Goal: Task Accomplishment & Management: Manage account settings

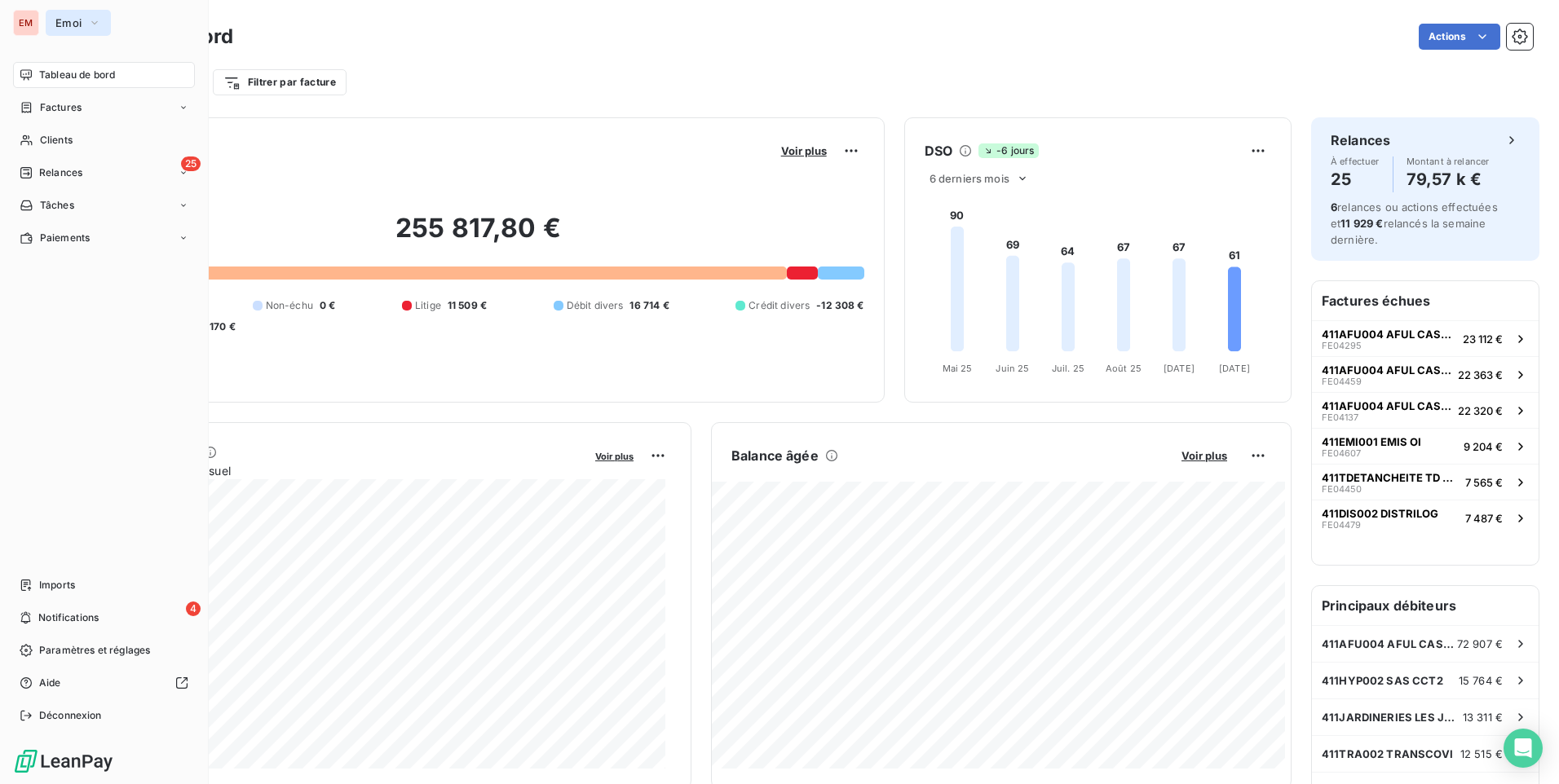
click at [82, 25] on button "Emoi" at bounding box center [78, 23] width 65 height 26
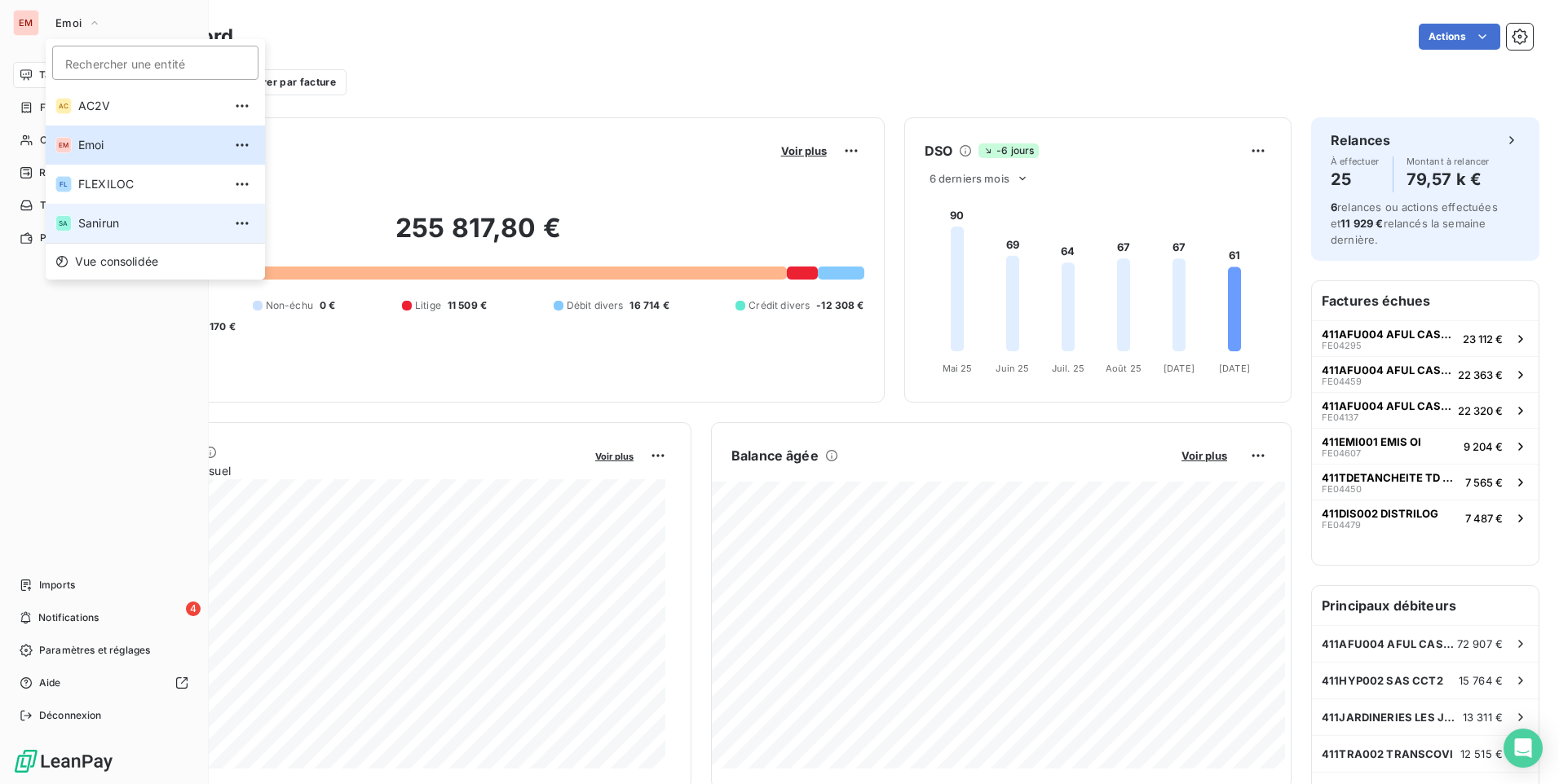
click at [122, 217] on span "Sanirun" at bounding box center [150, 223] width 144 height 16
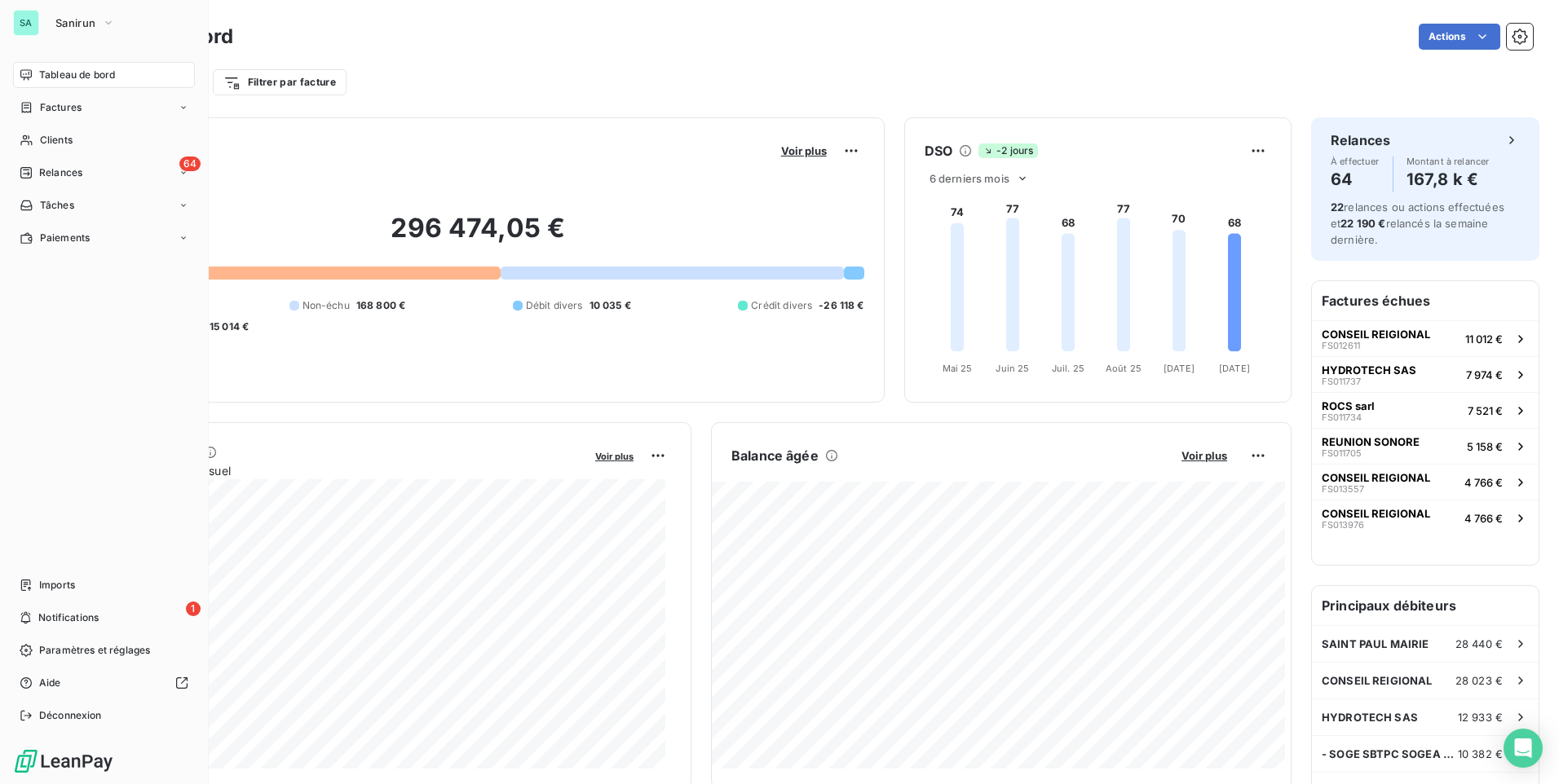
click at [51, 587] on span "Imports" at bounding box center [57, 585] width 36 height 14
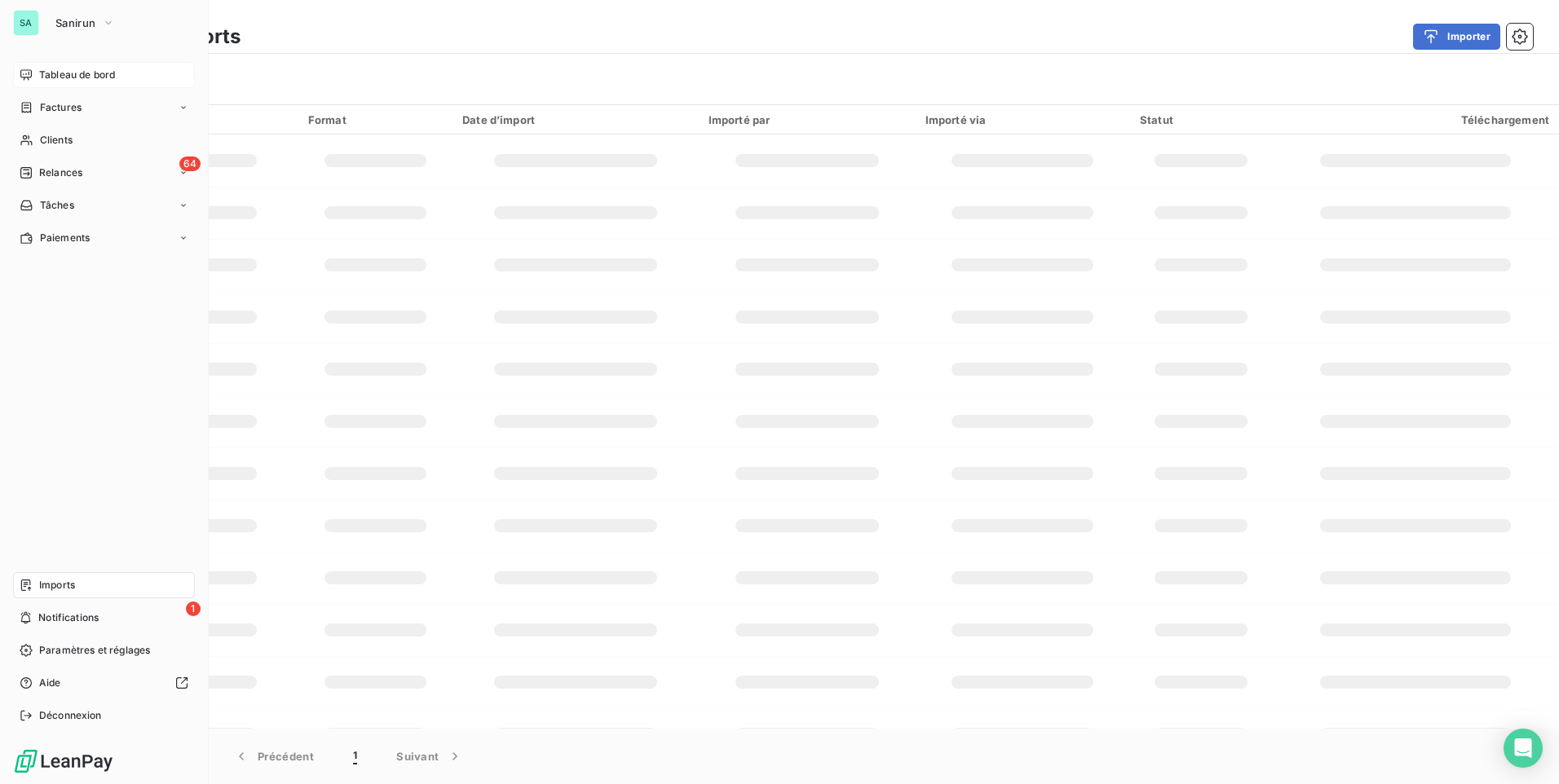
click at [31, 75] on icon at bounding box center [26, 75] width 12 height 11
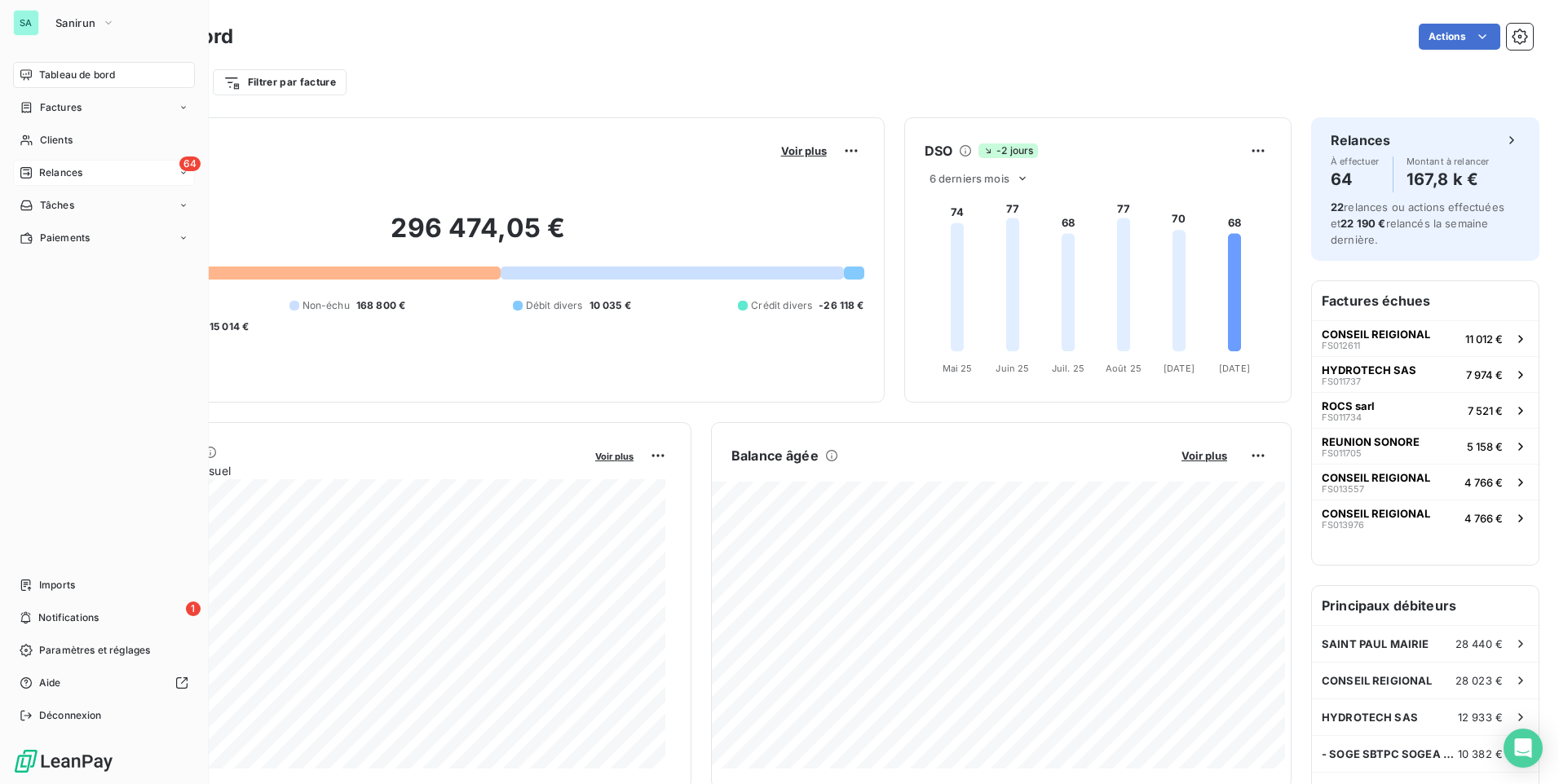
click at [59, 169] on span "Relances" at bounding box center [60, 173] width 43 height 14
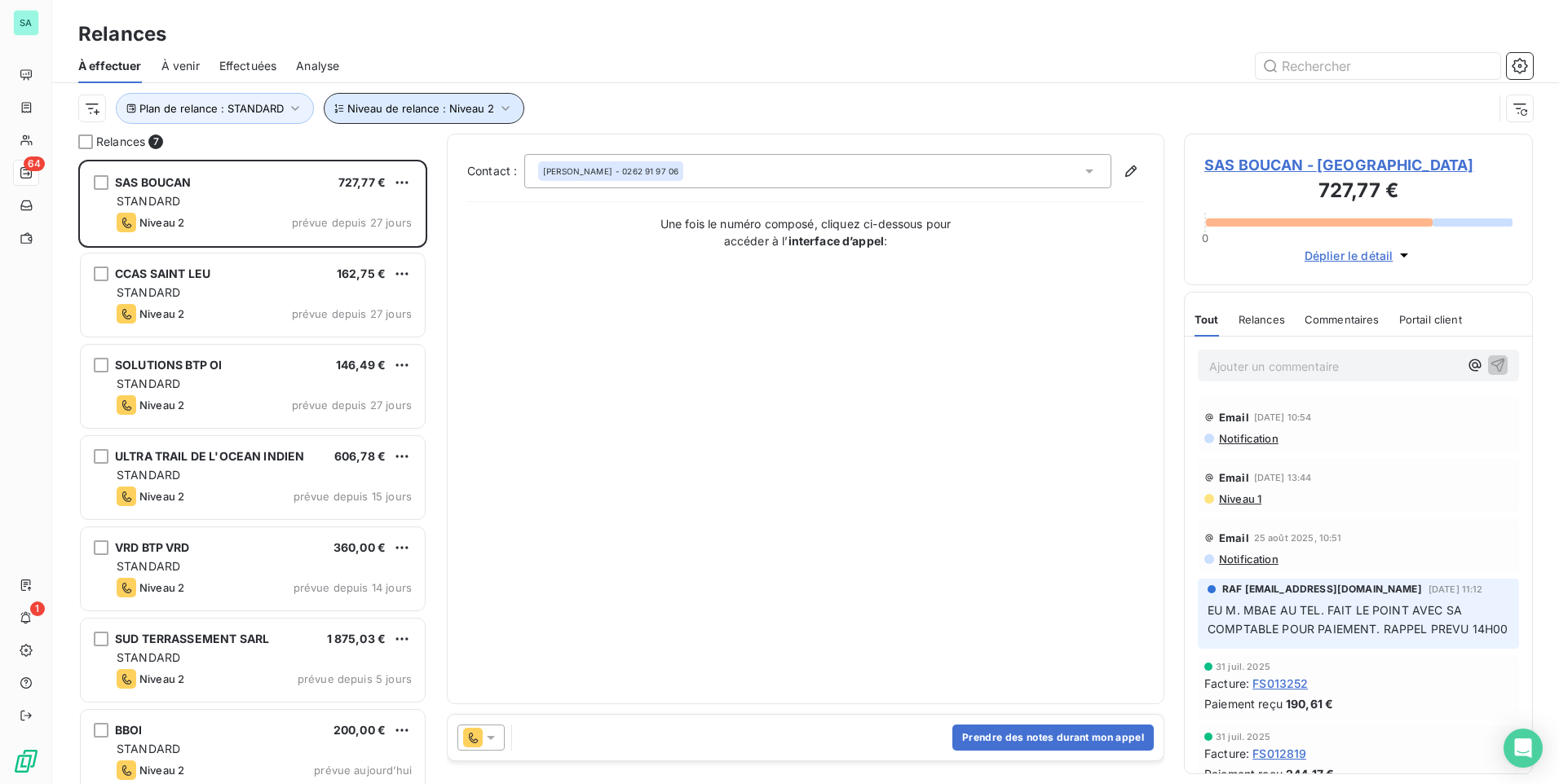
click at [498, 108] on icon "button" at bounding box center [506, 108] width 16 height 16
click at [502, 106] on icon "button" at bounding box center [506, 108] width 16 height 16
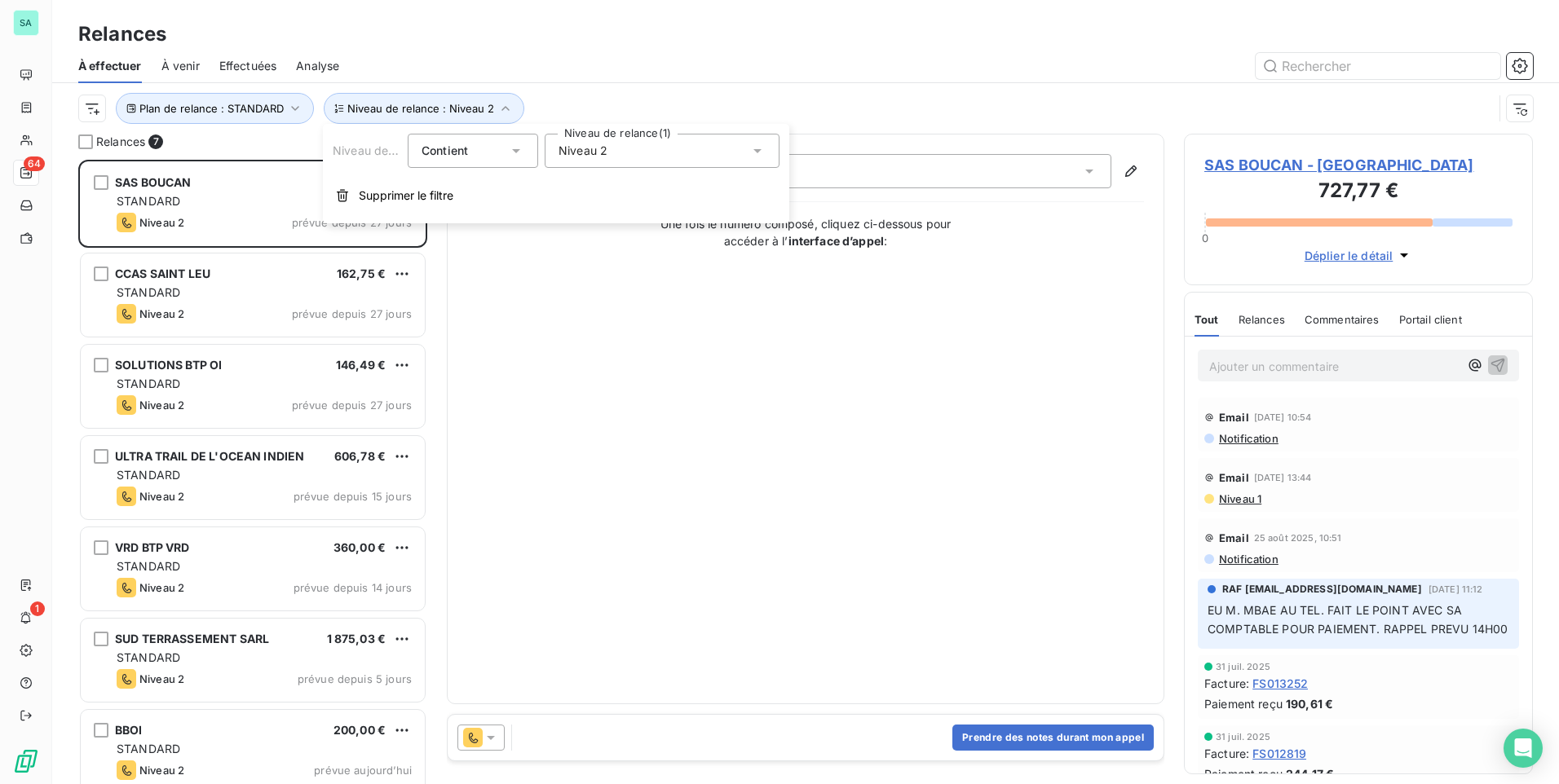
click at [751, 153] on icon at bounding box center [757, 151] width 16 height 16
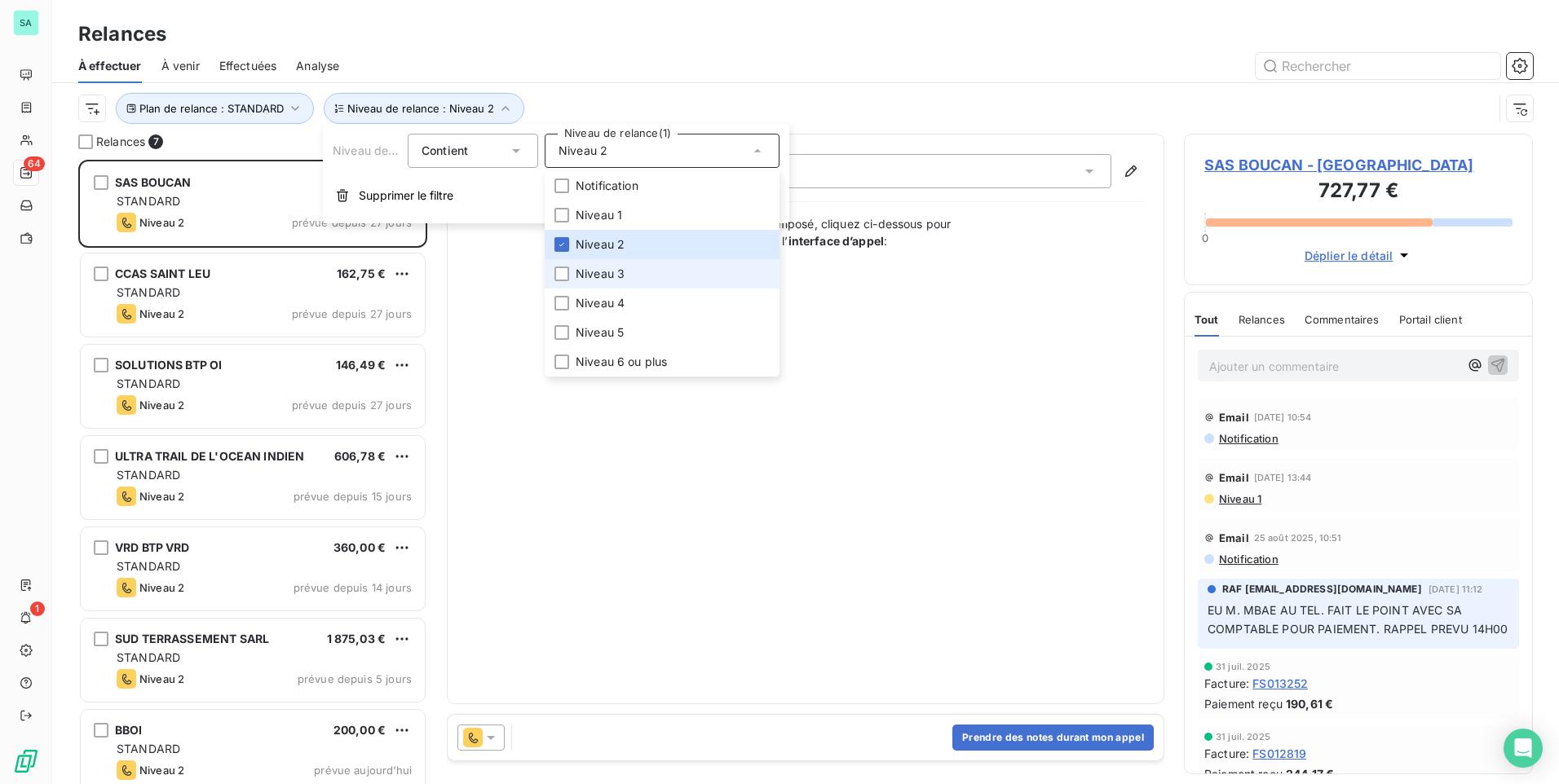
click at [605, 270] on span "Niveau 3" at bounding box center [599, 274] width 49 height 16
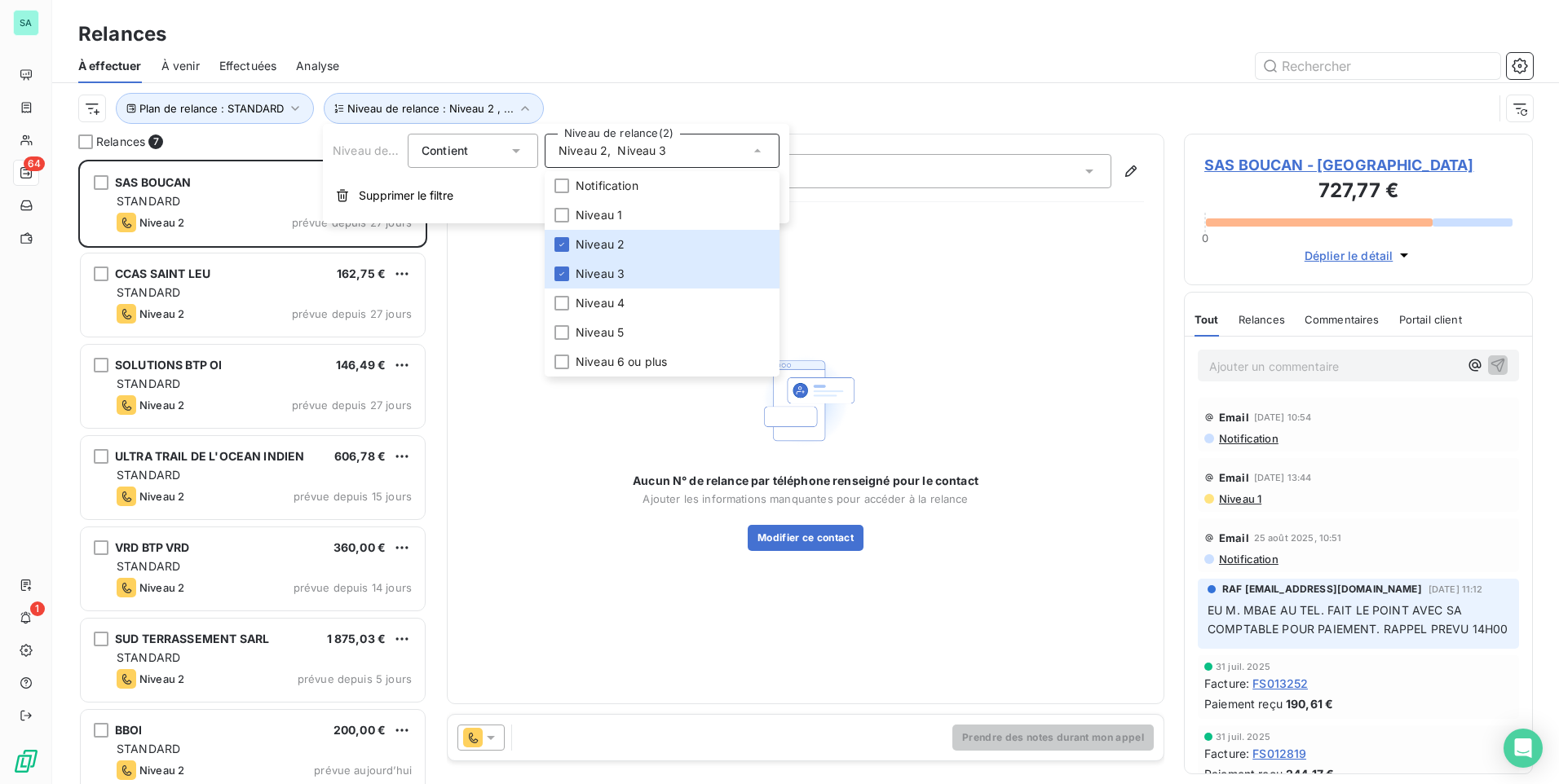
scroll to position [612, 337]
click at [565, 239] on icon at bounding box center [562, 244] width 10 height 10
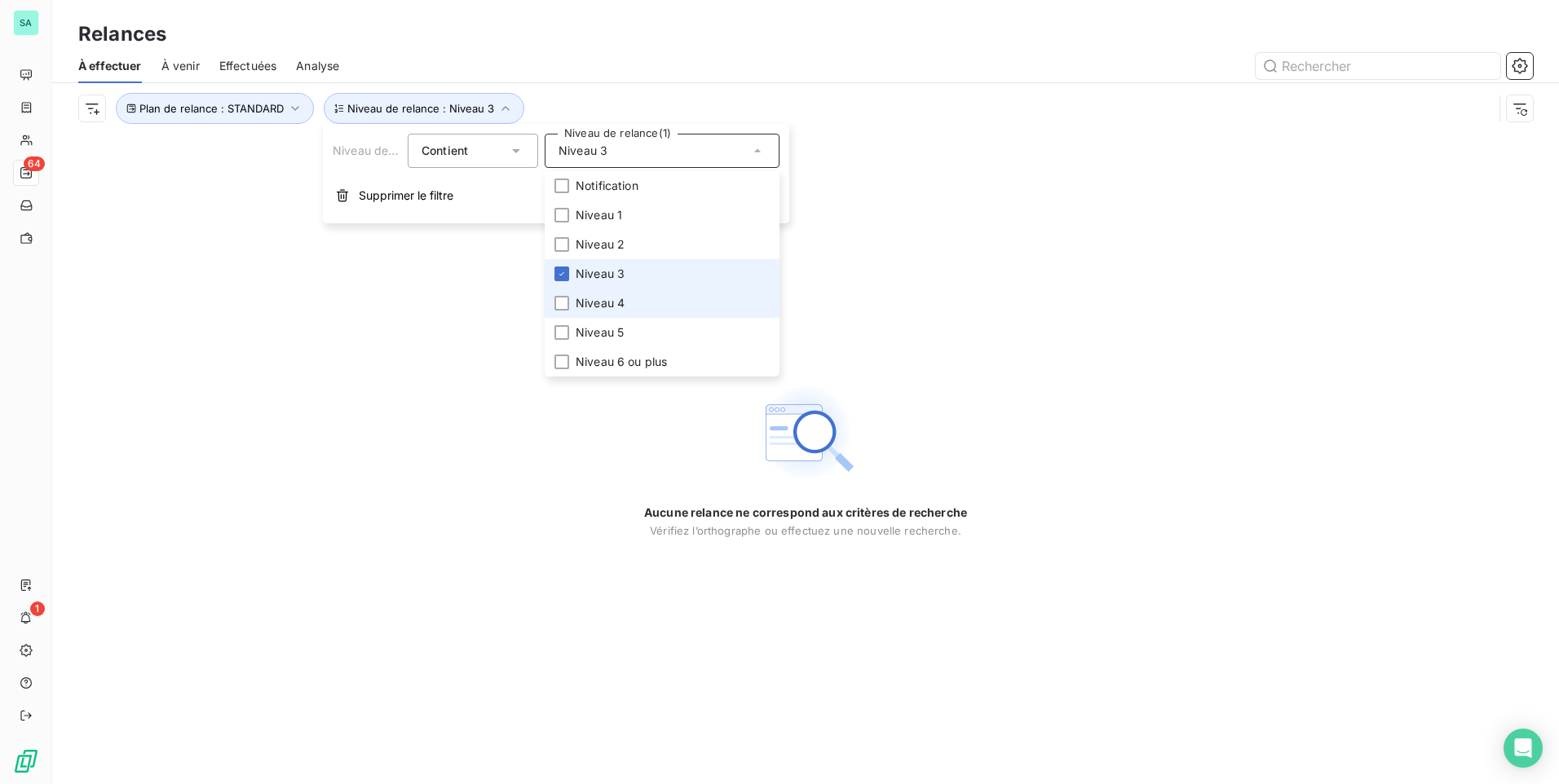
drag, startPoint x: 563, startPoint y: 268, endPoint x: 569, endPoint y: 307, distance: 39.5
click at [567, 275] on div at bounding box center [562, 274] width 14 height 14
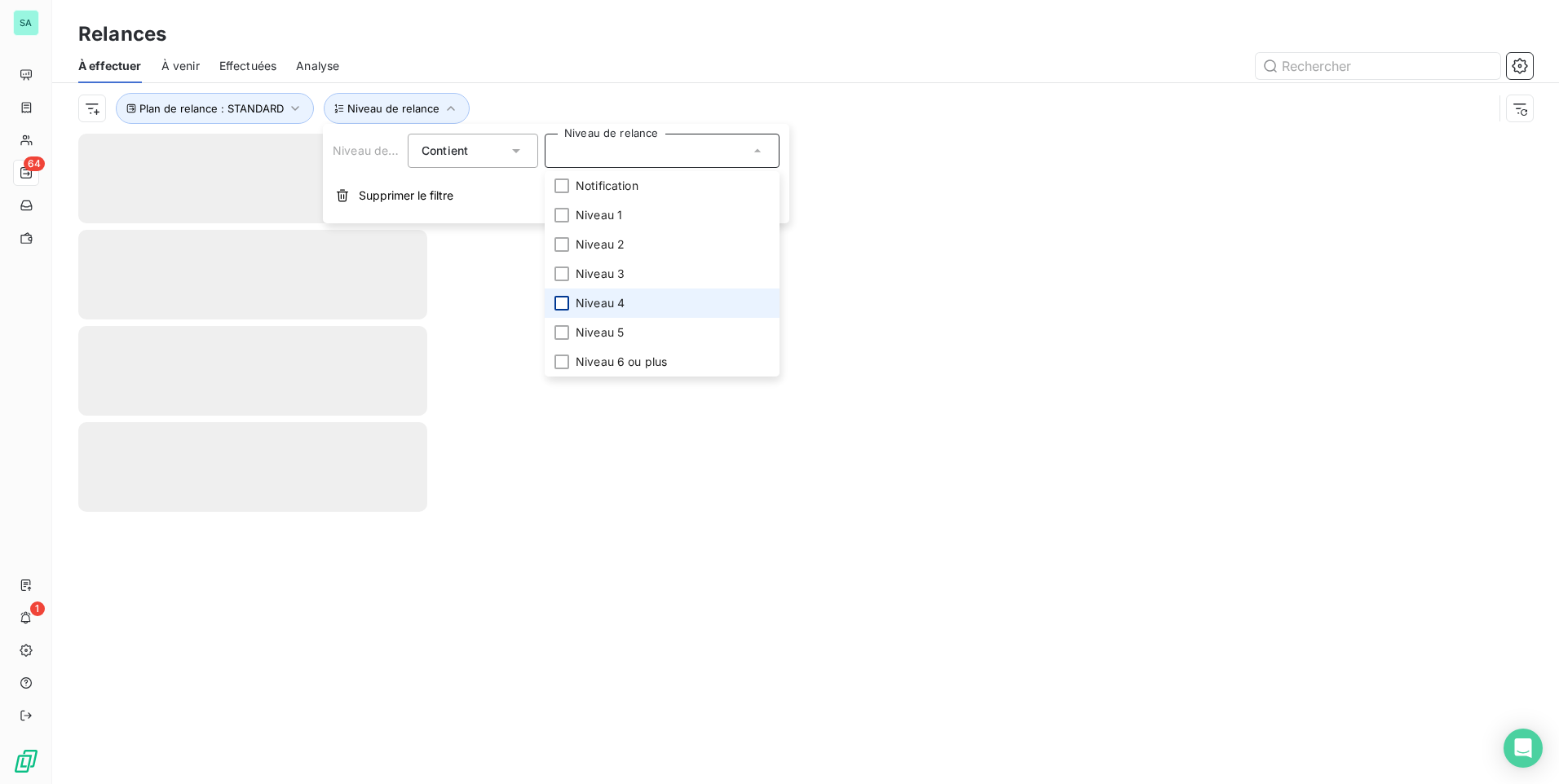
click at [555, 299] on div at bounding box center [562, 303] width 14 height 14
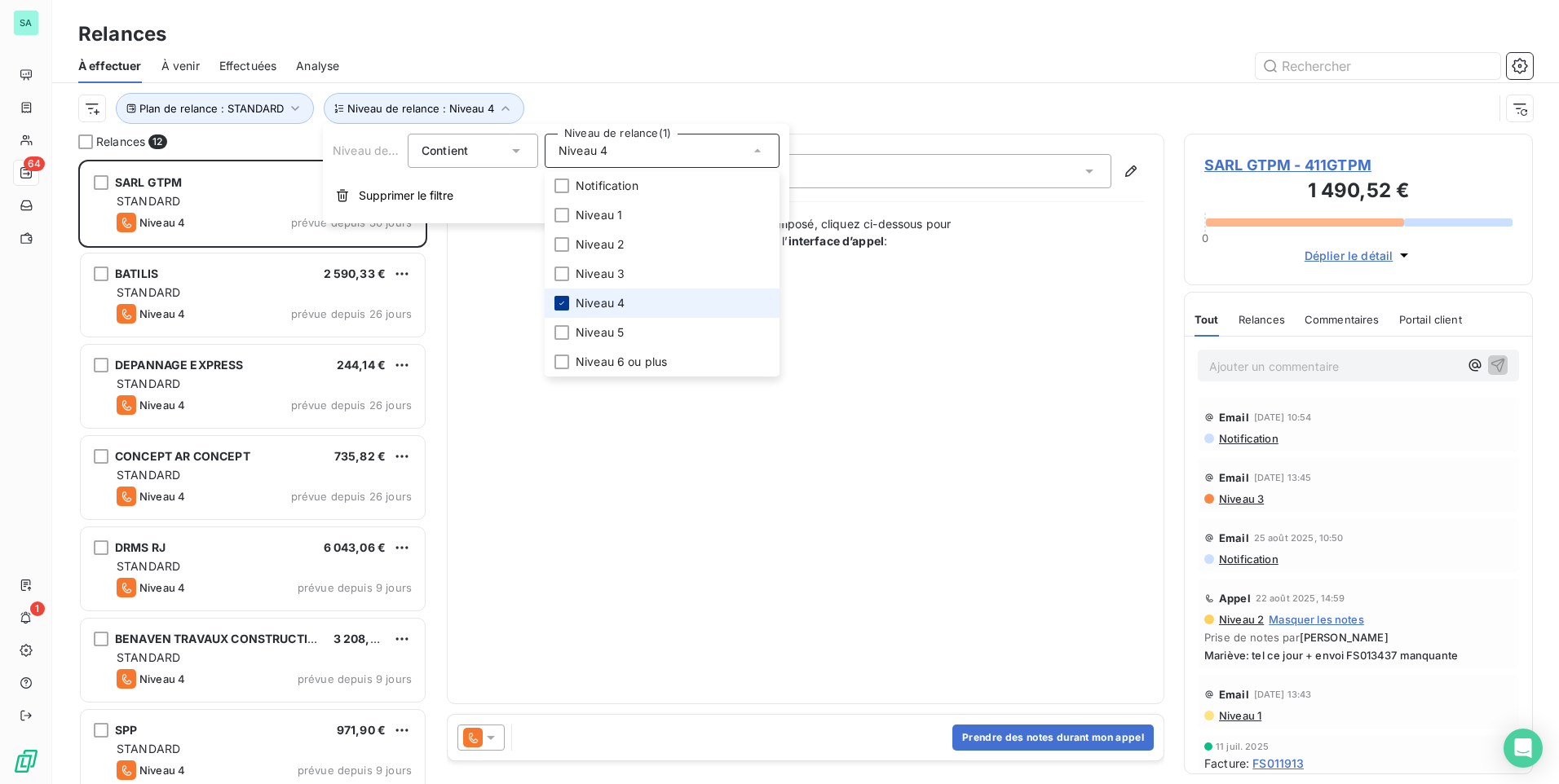
click at [563, 299] on icon at bounding box center [562, 303] width 10 height 10
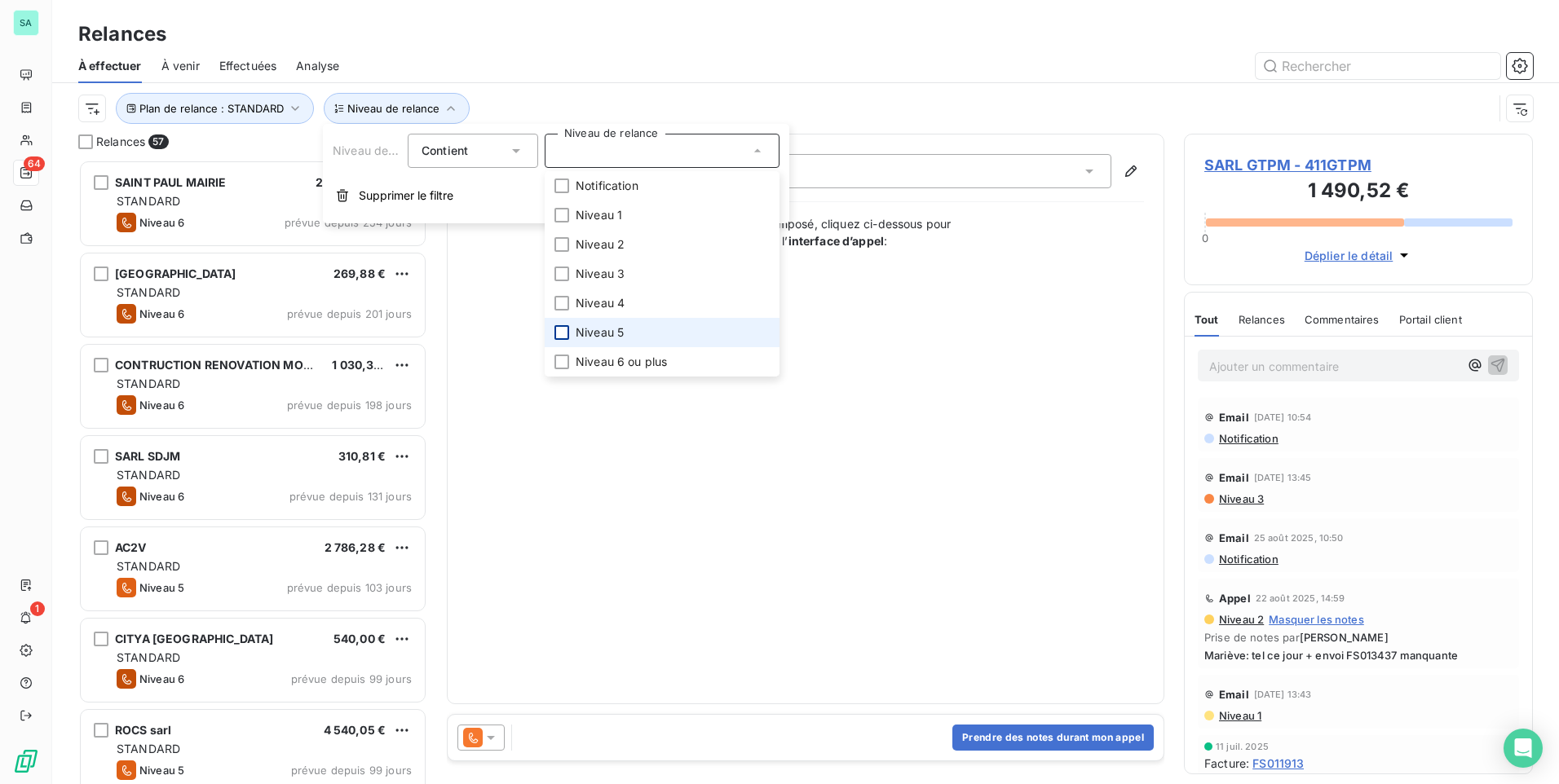
click at [554, 338] on div at bounding box center [562, 332] width 14 height 14
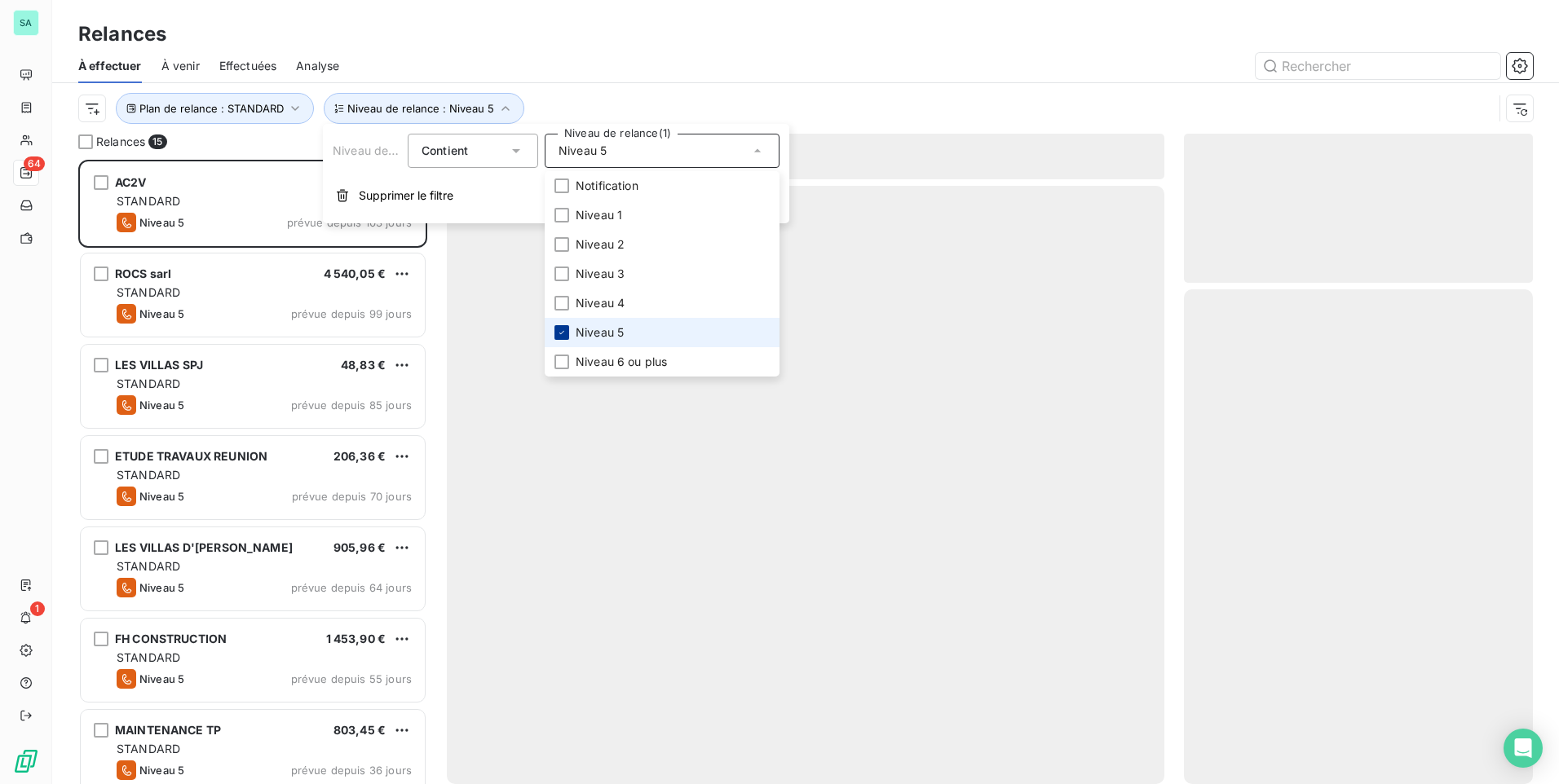
scroll to position [612, 337]
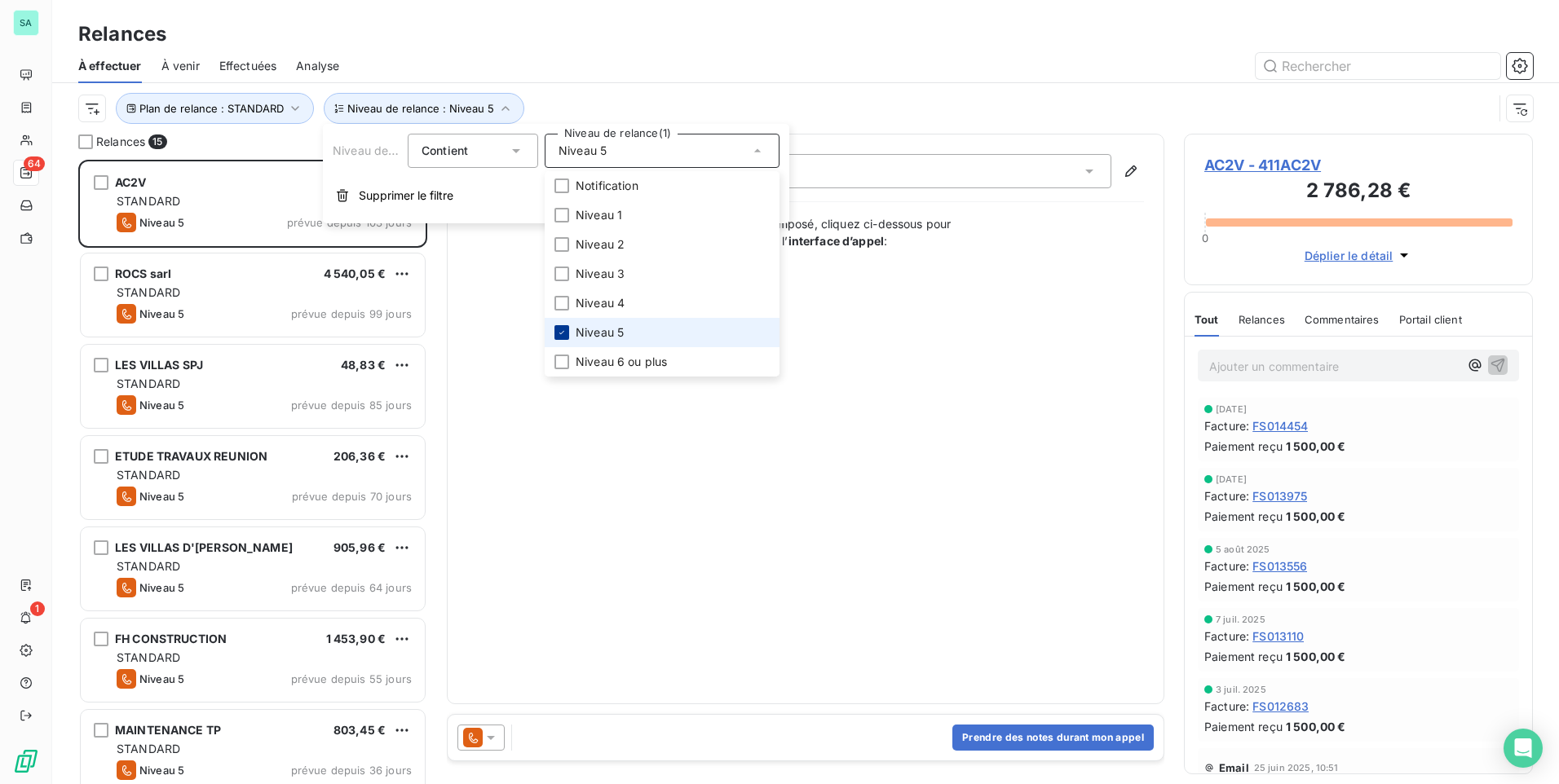
click at [560, 329] on icon at bounding box center [562, 332] width 10 height 10
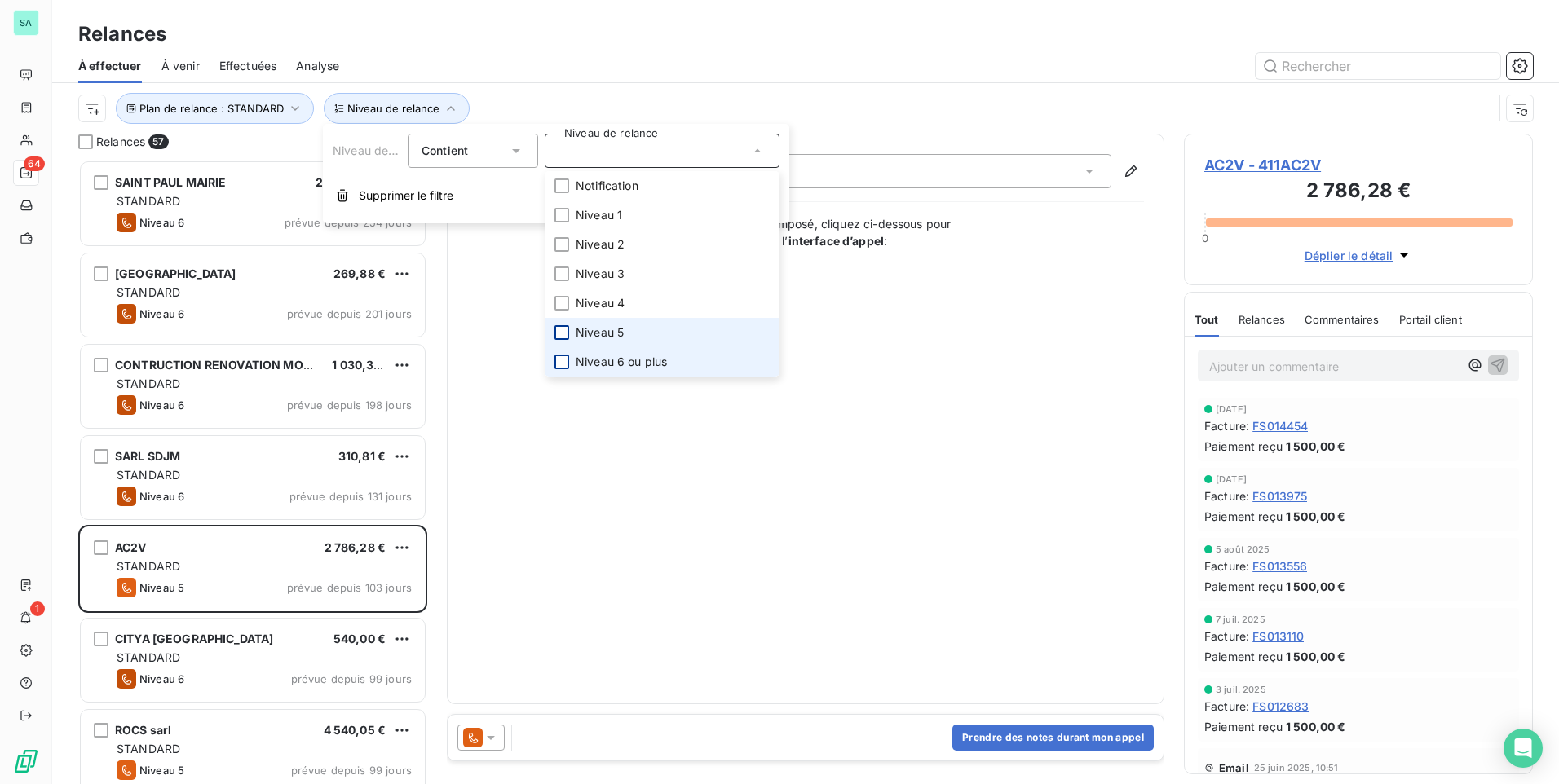
drag, startPoint x: 561, startPoint y: 375, endPoint x: 560, endPoint y: 367, distance: 8.1
click at [560, 374] on li "Niveau 6 ou plus" at bounding box center [662, 362] width 235 height 30
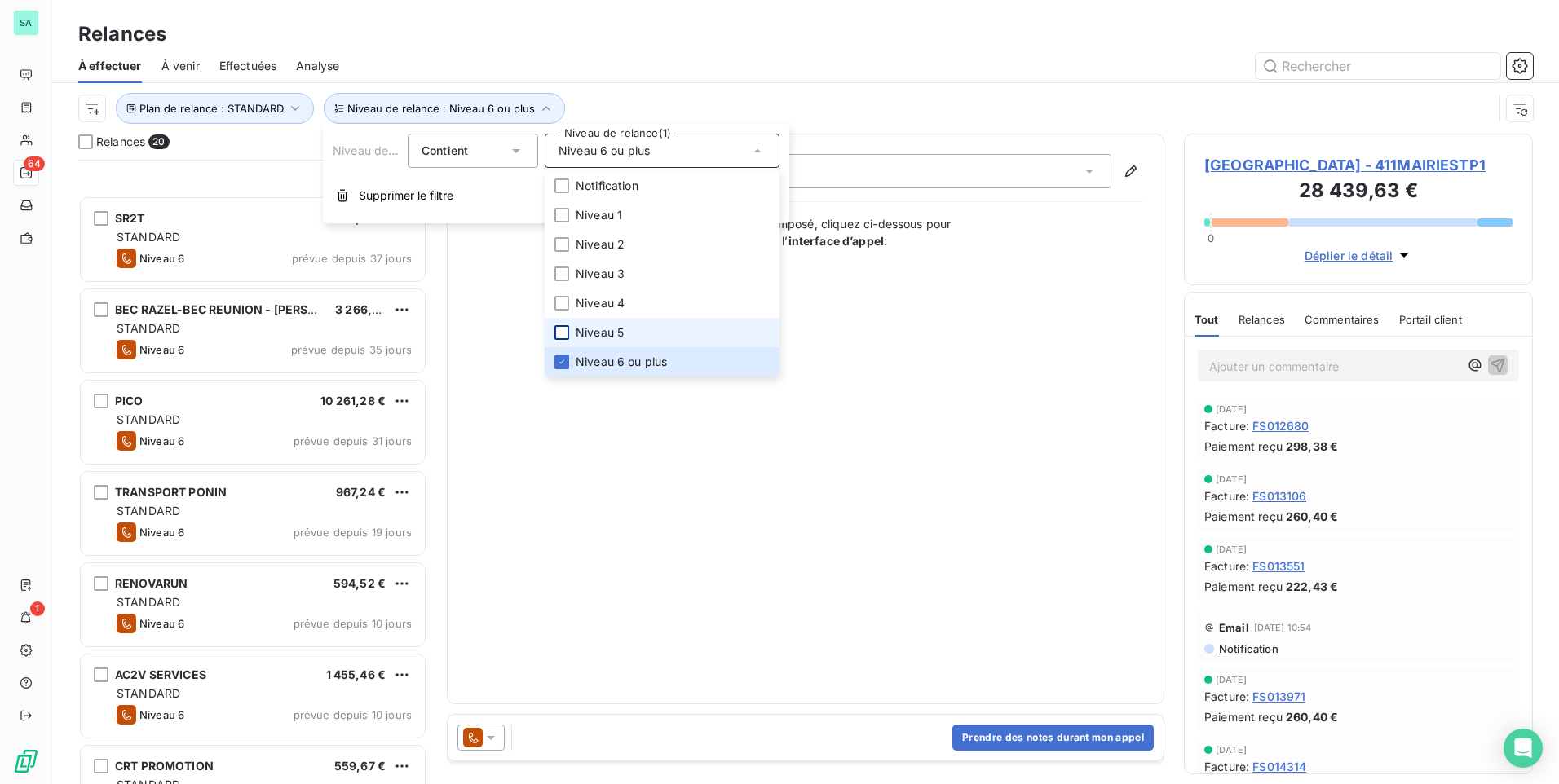
scroll to position [1203, 0]
